Goal: Task Accomplishment & Management: Use online tool/utility

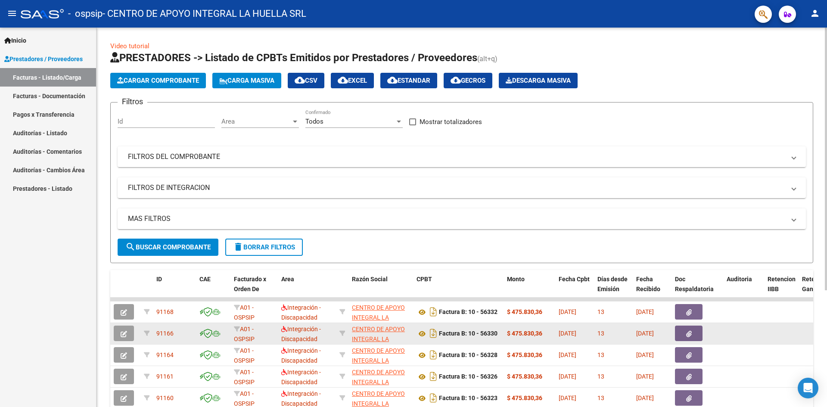
scroll to position [168, 0]
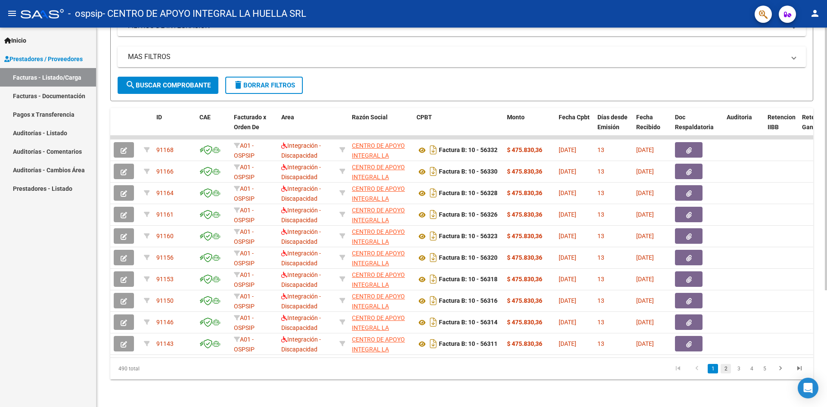
click at [729, 370] on link "2" at bounding box center [726, 368] width 10 height 9
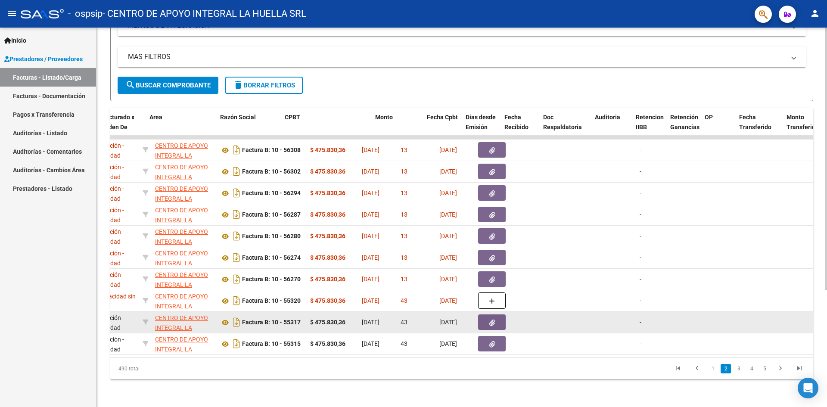
scroll to position [0, 132]
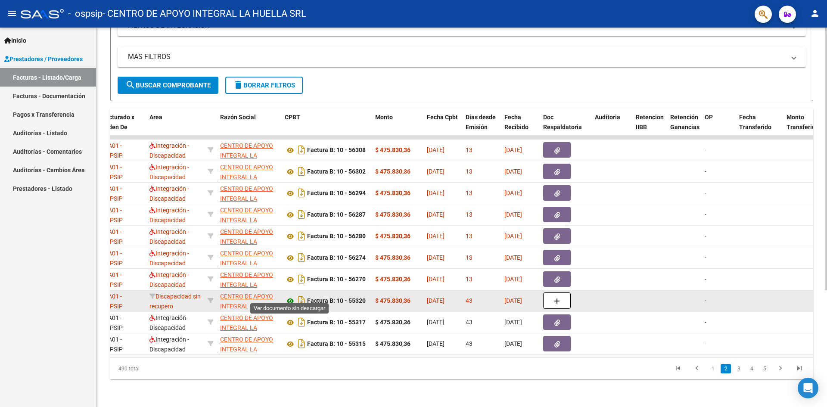
click at [290, 296] on icon at bounding box center [290, 301] width 11 height 10
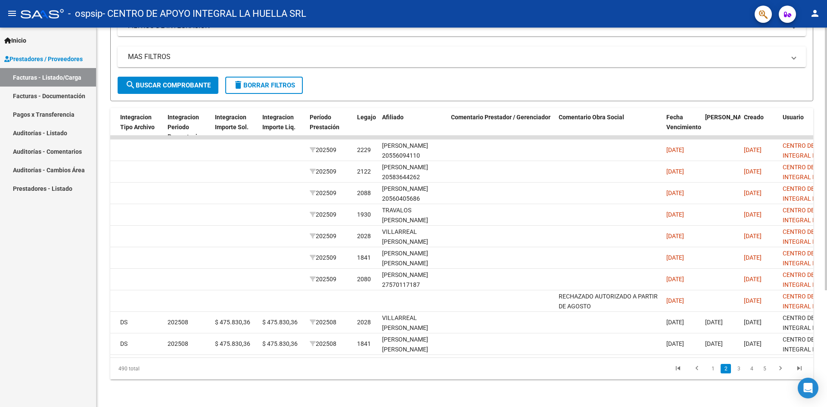
scroll to position [0, 1113]
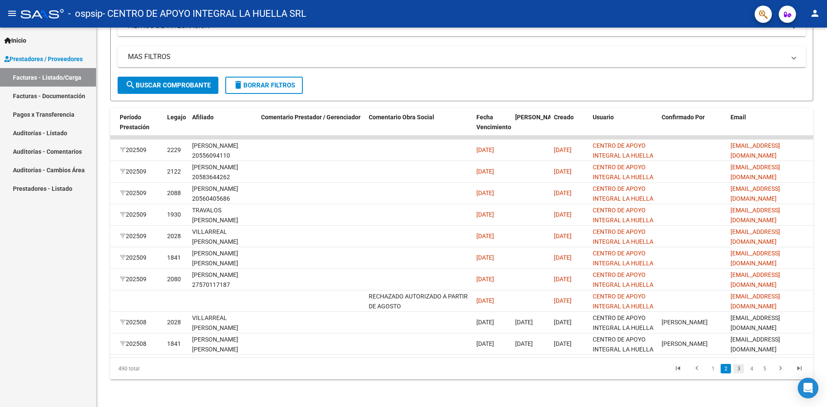
click at [738, 369] on link "3" at bounding box center [739, 368] width 10 height 9
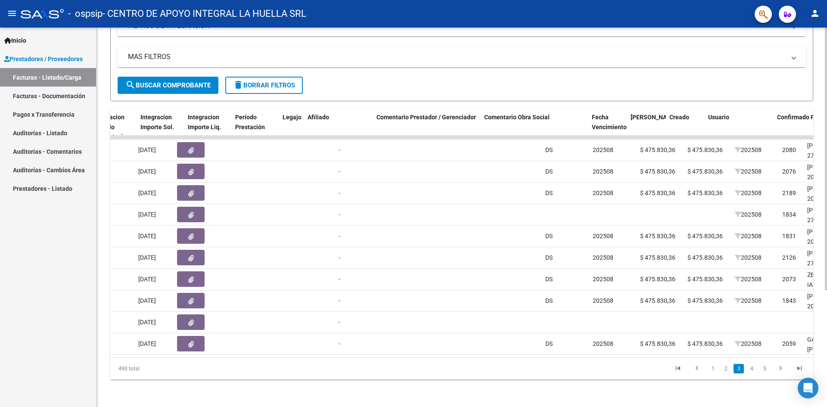
scroll to position [0, 998]
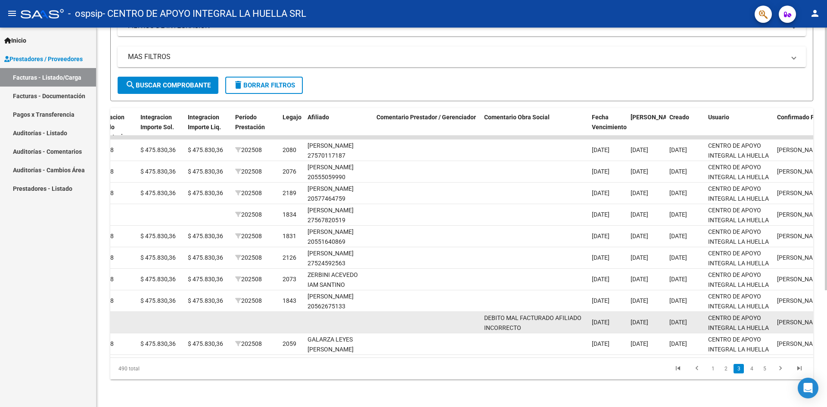
drag, startPoint x: 447, startPoint y: 312, endPoint x: 407, endPoint y: 312, distance: 39.6
click at [407, 312] on datatable-body-cell at bounding box center [427, 322] width 108 height 21
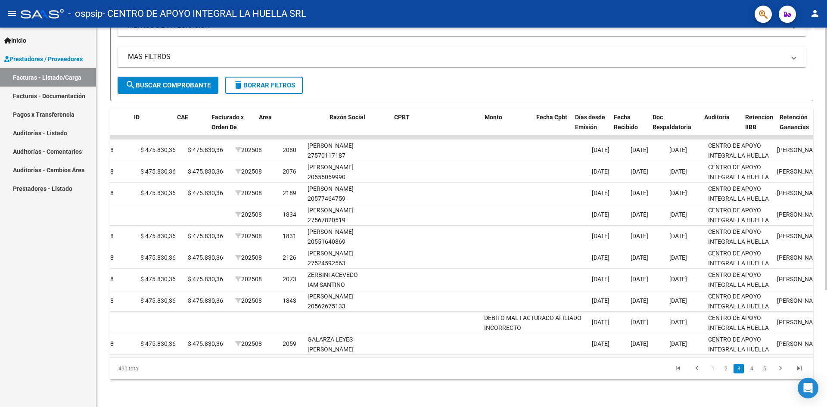
scroll to position [0, 0]
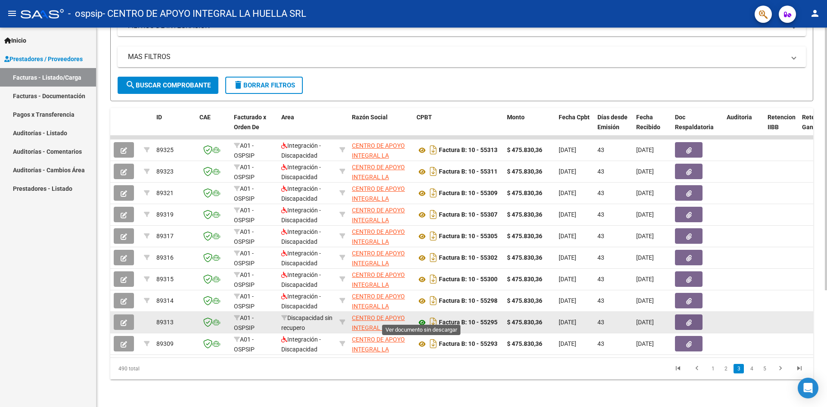
click at [422, 318] on icon at bounding box center [422, 323] width 11 height 10
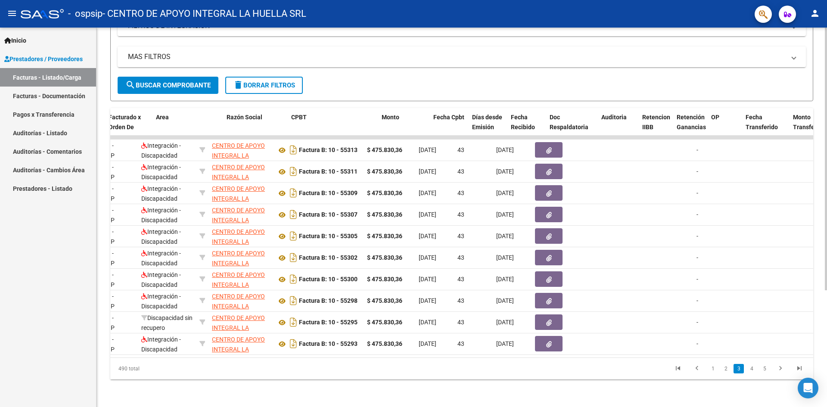
scroll to position [0, 125]
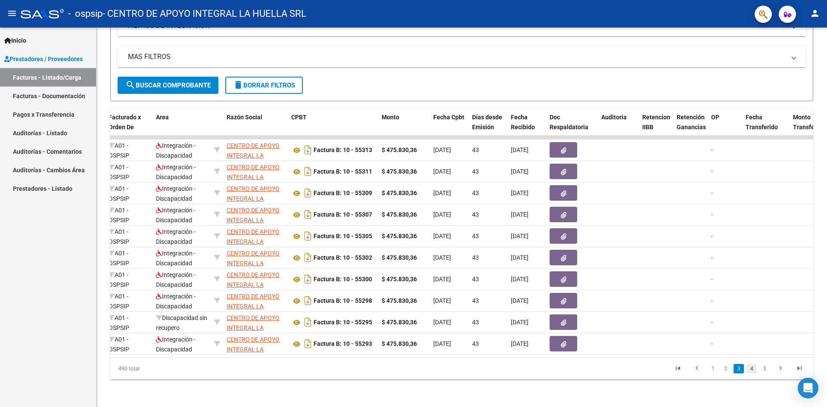
click at [753, 371] on link "4" at bounding box center [752, 368] width 10 height 9
click at [751, 371] on link "5" at bounding box center [752, 368] width 10 height 9
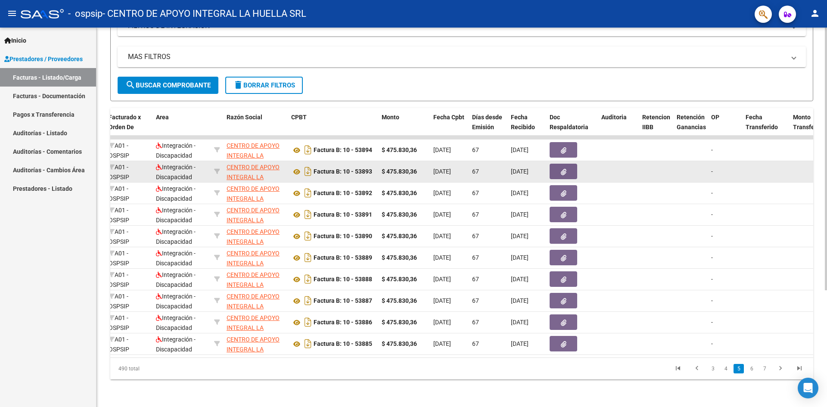
scroll to position [0, 0]
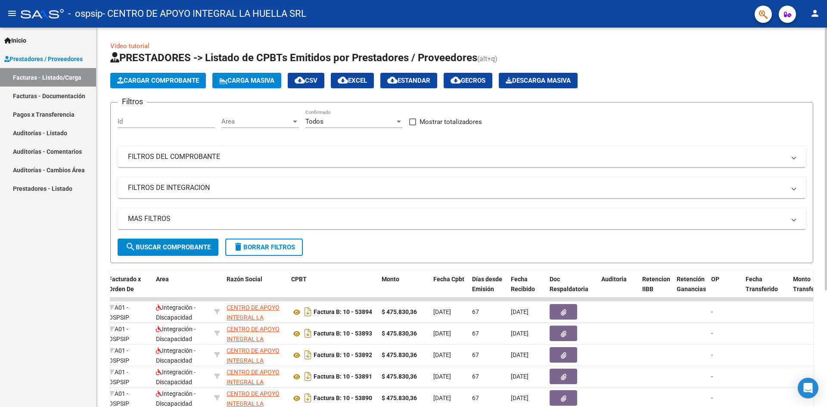
click at [203, 152] on mat-panel-title "FILTROS DEL COMPROBANTE" at bounding box center [456, 156] width 657 height 9
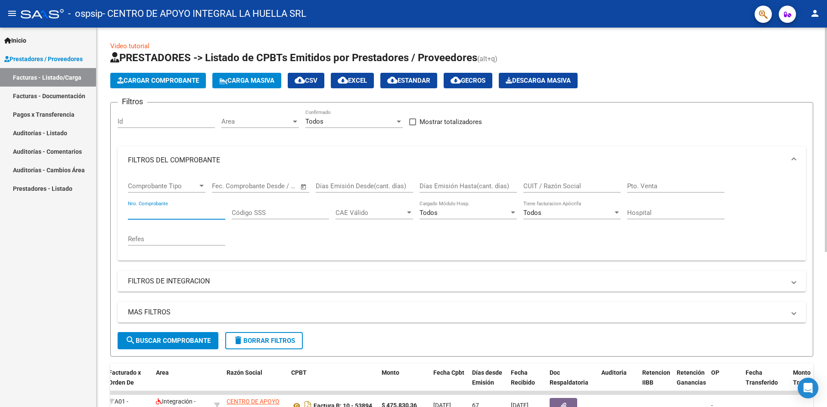
click at [190, 209] on input "Nro. Comprobante" at bounding box center [176, 213] width 97 height 8
type input "53853"
click at [186, 340] on span "search Buscar Comprobante" at bounding box center [167, 341] width 85 height 8
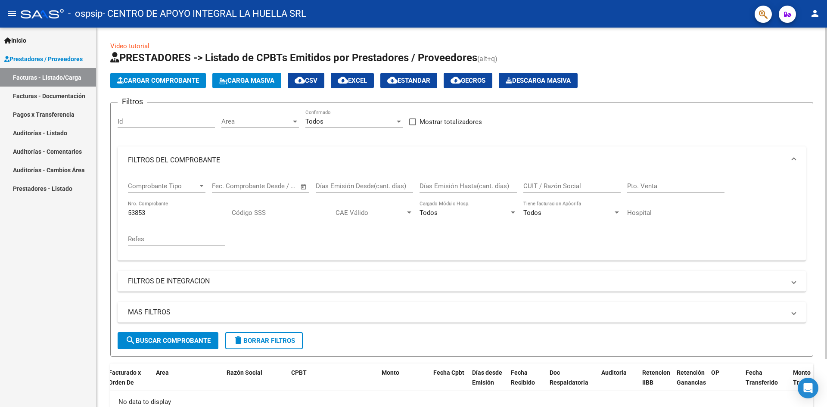
scroll to position [55, 0]
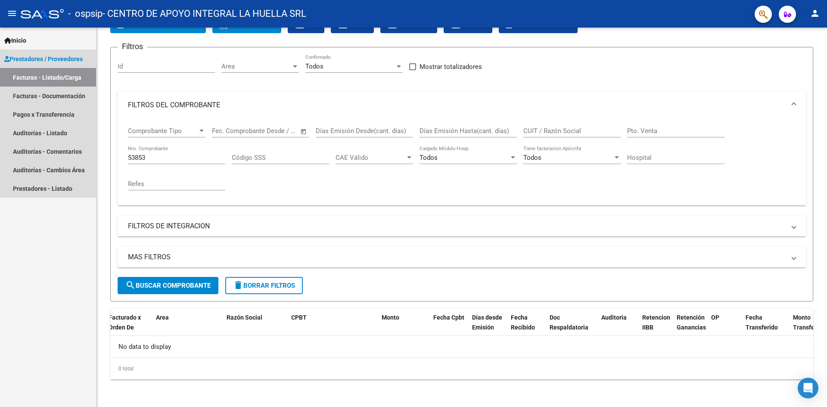
click at [68, 74] on link "Facturas - Listado/Carga" at bounding box center [48, 77] width 96 height 19
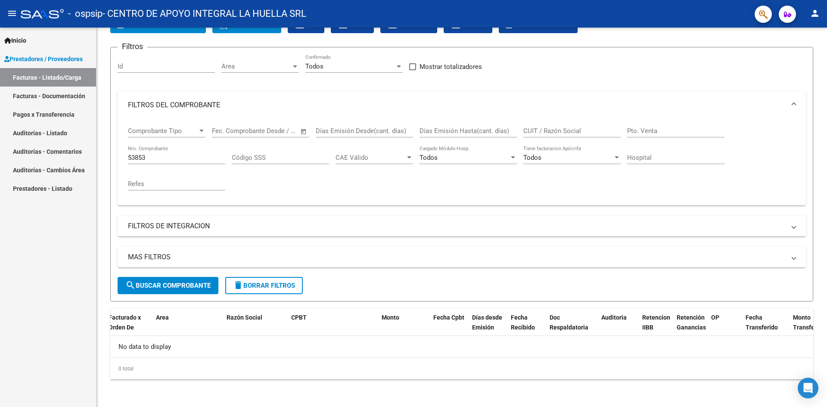
click at [72, 100] on link "Facturas - Documentación" at bounding box center [48, 96] width 96 height 19
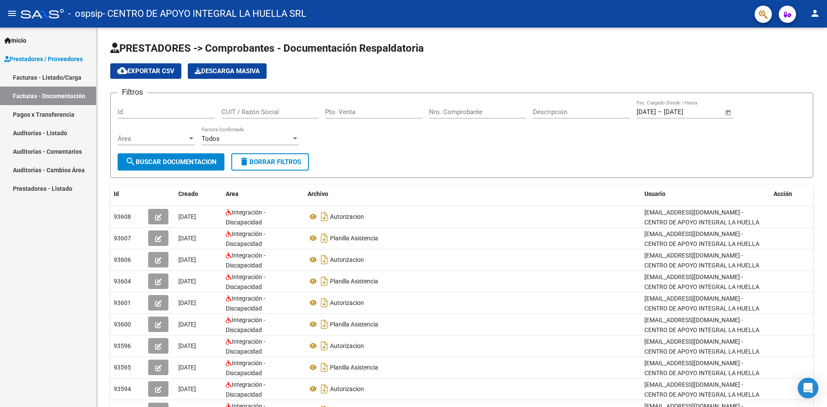
click at [69, 81] on link "Facturas - Listado/Carga" at bounding box center [48, 77] width 96 height 19
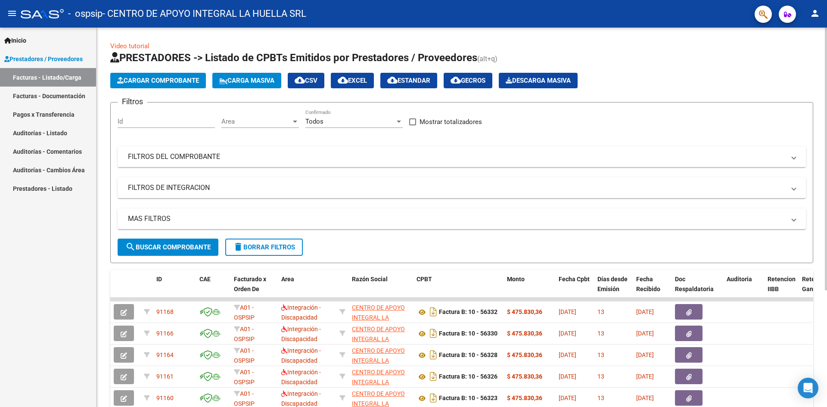
scroll to position [168, 0]
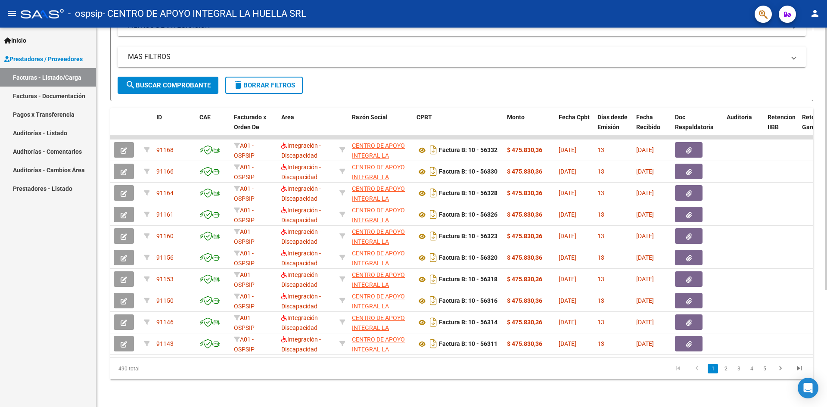
click at [731, 369] on li "2" at bounding box center [725, 368] width 13 height 15
click at [726, 371] on link "2" at bounding box center [726, 368] width 10 height 9
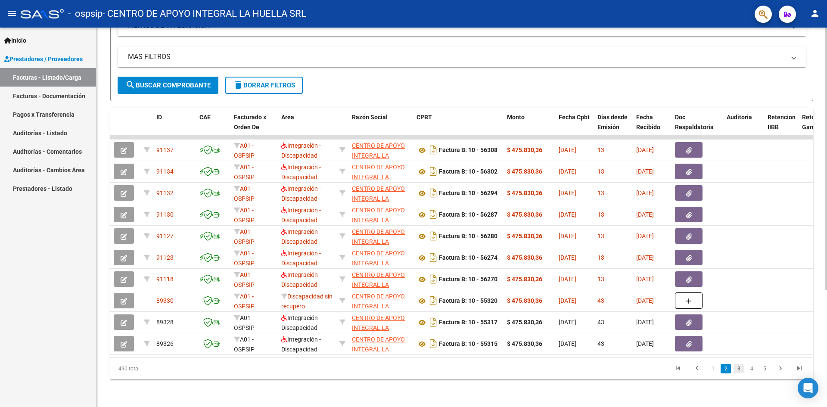
click at [738, 367] on link "3" at bounding box center [739, 368] width 10 height 9
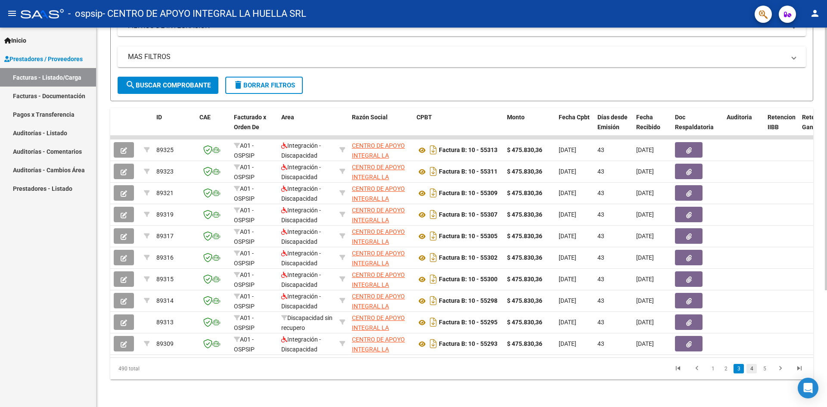
click at [754, 371] on link "4" at bounding box center [752, 368] width 10 height 9
click at [751, 369] on link "5" at bounding box center [752, 368] width 10 height 9
click at [754, 369] on link "6" at bounding box center [752, 368] width 10 height 9
click at [754, 369] on link "7" at bounding box center [752, 368] width 10 height 9
